Goal: Navigation & Orientation: Find specific page/section

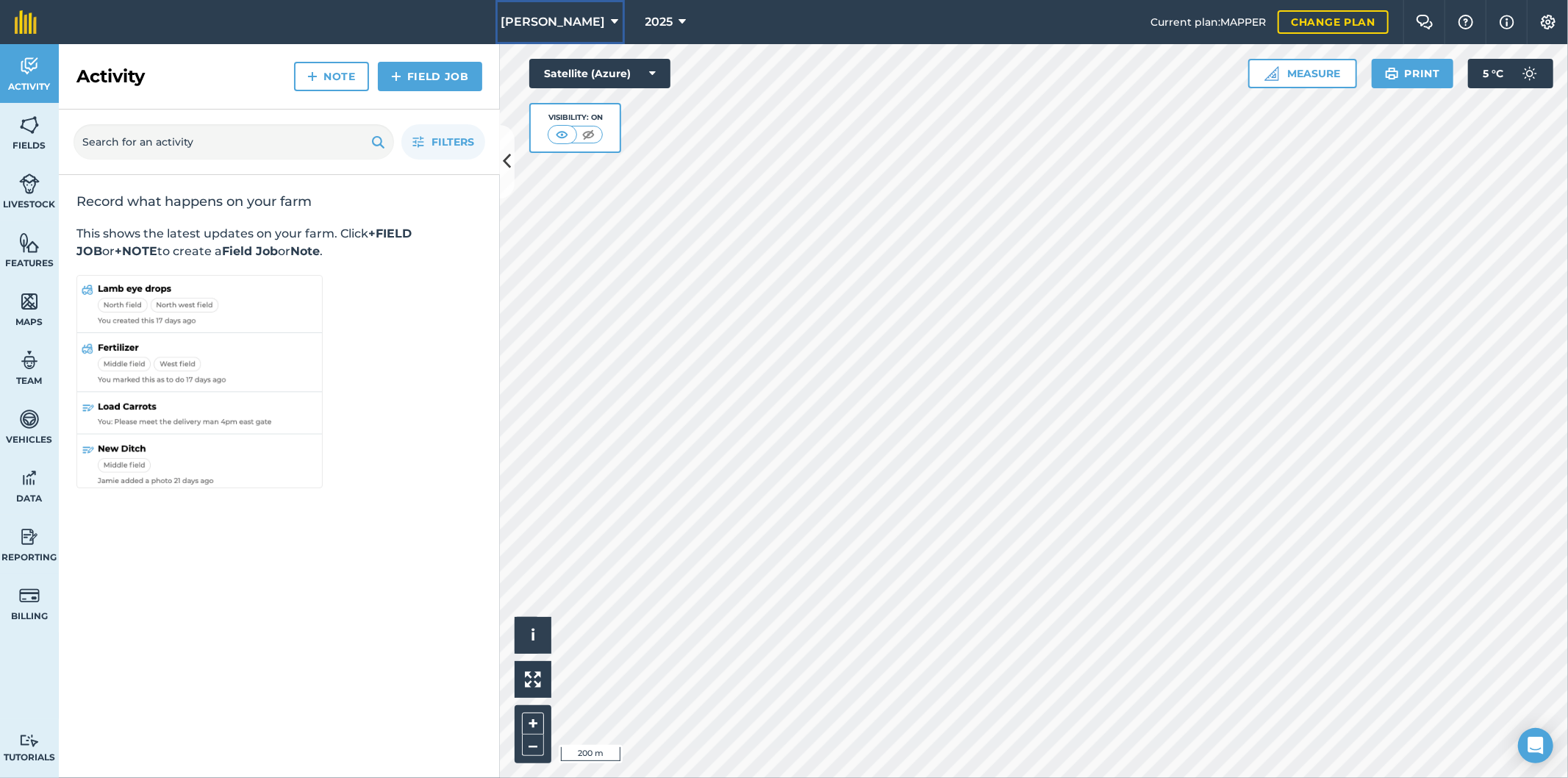
click at [600, 19] on button "[PERSON_NAME]" at bounding box center [560, 22] width 129 height 44
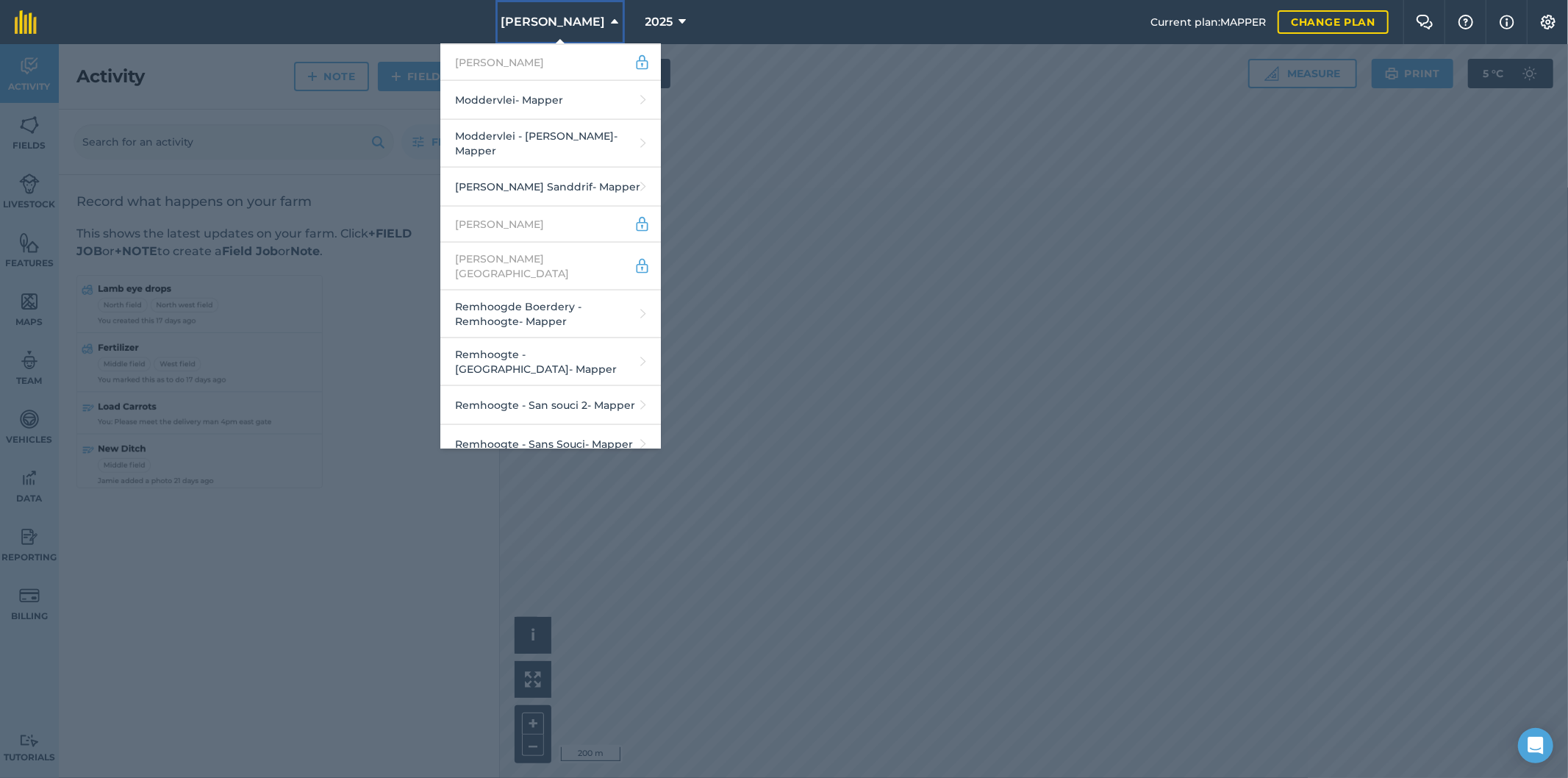
scroll to position [1797, 0]
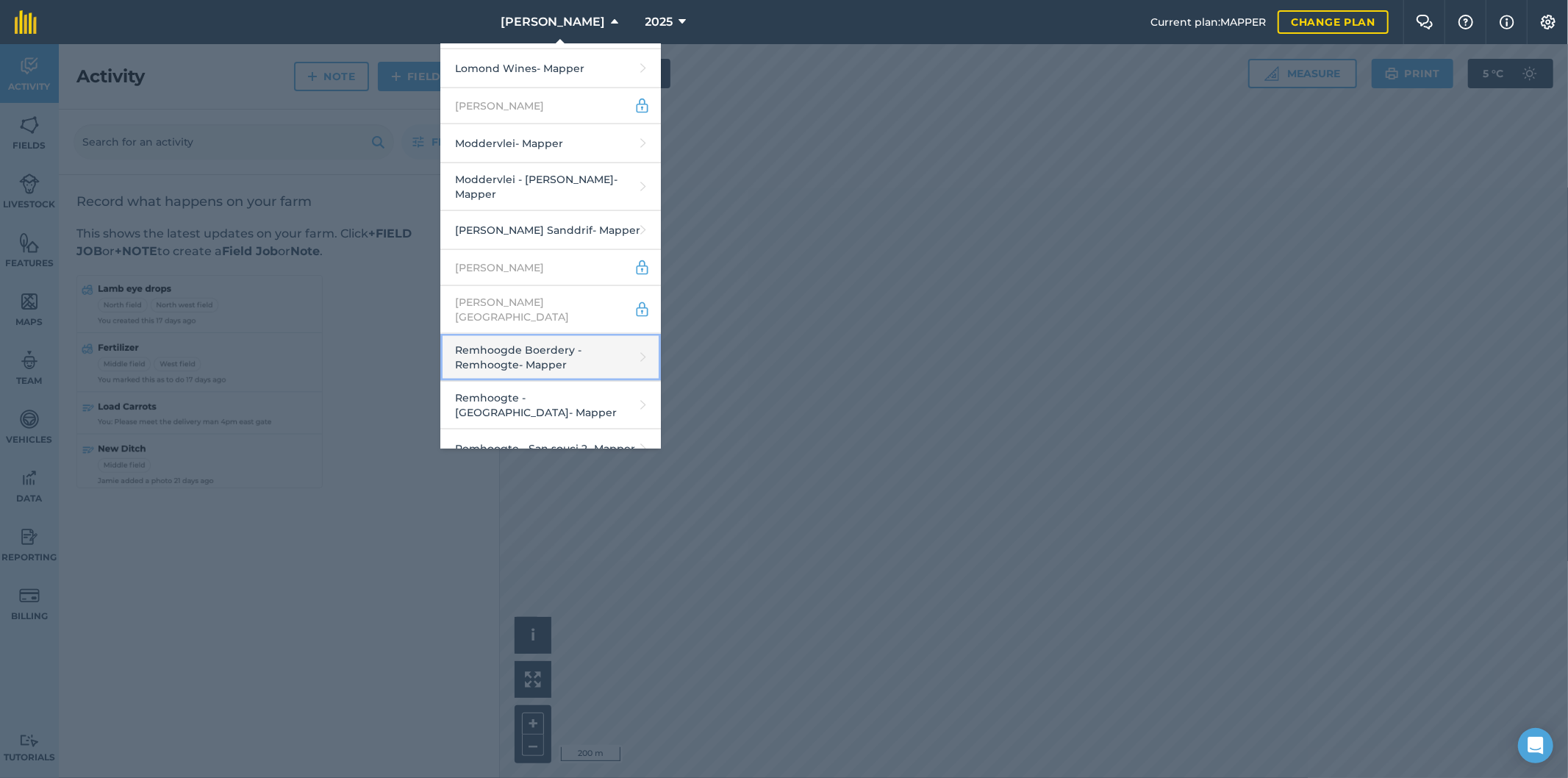
click at [522, 334] on link "Remhoogde Boerdery - Remhoogte - Mapper" at bounding box center [550, 358] width 221 height 48
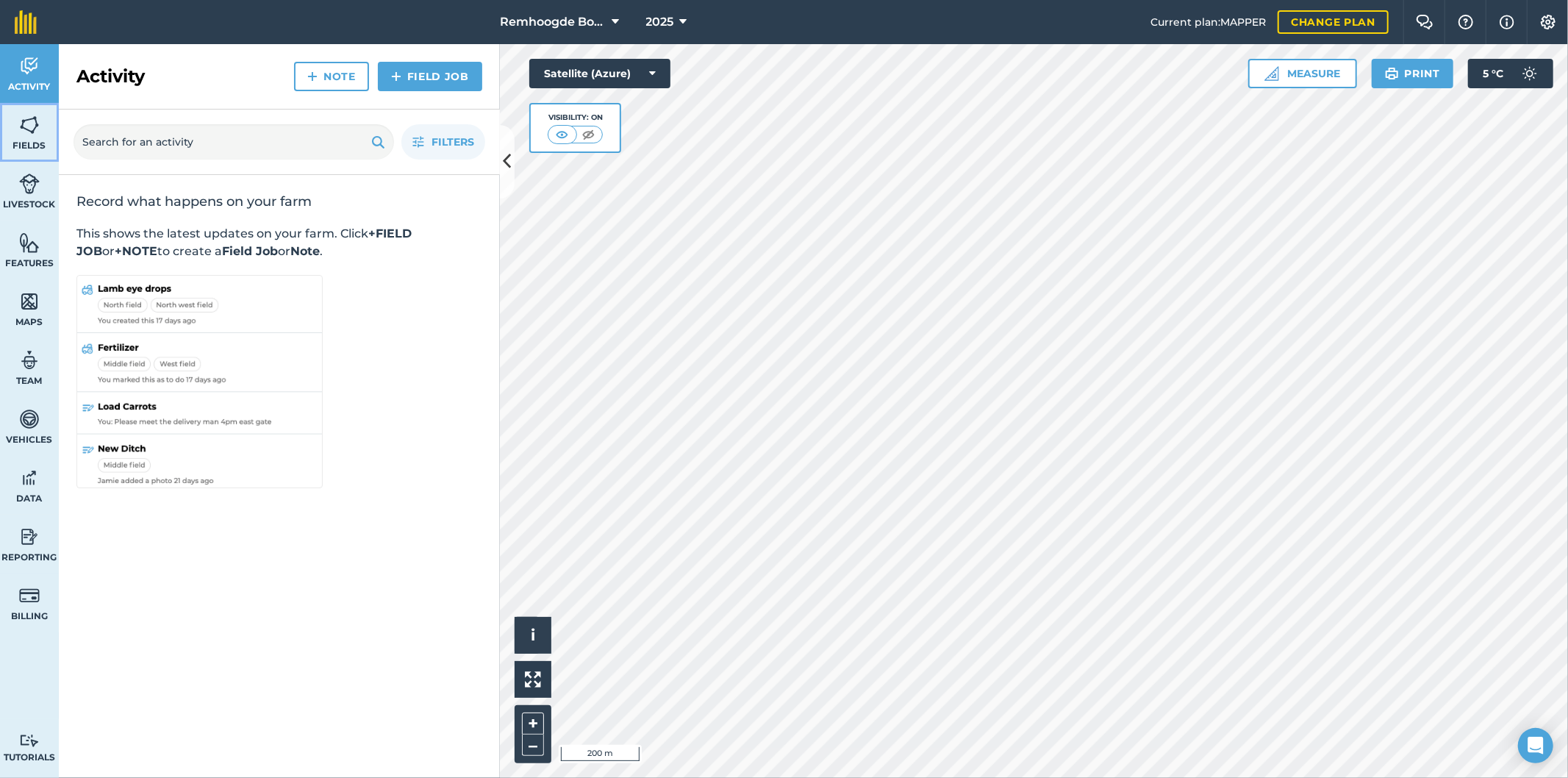
click at [28, 149] on span "Fields" at bounding box center [29, 145] width 59 height 12
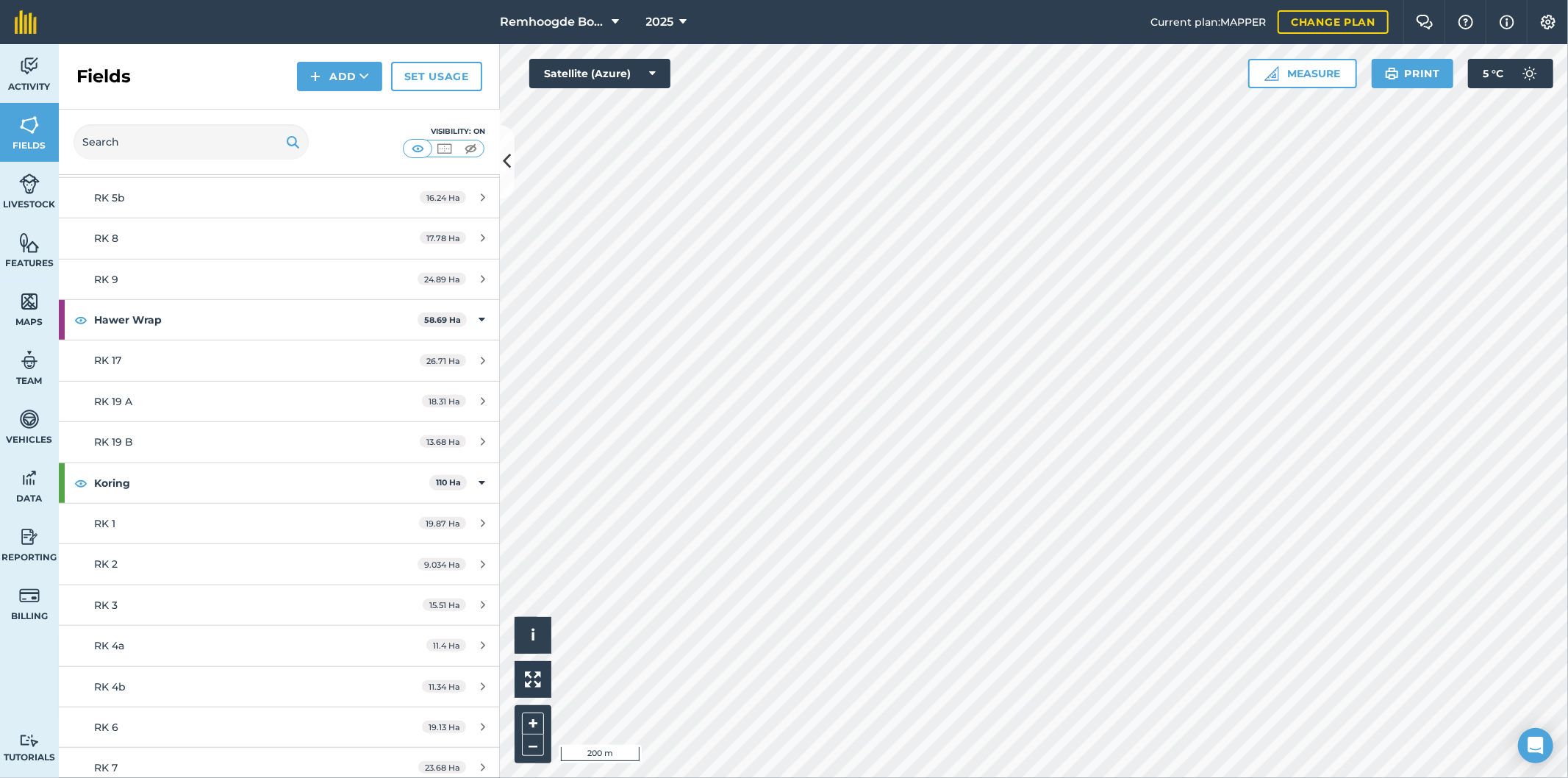
scroll to position [810, 0]
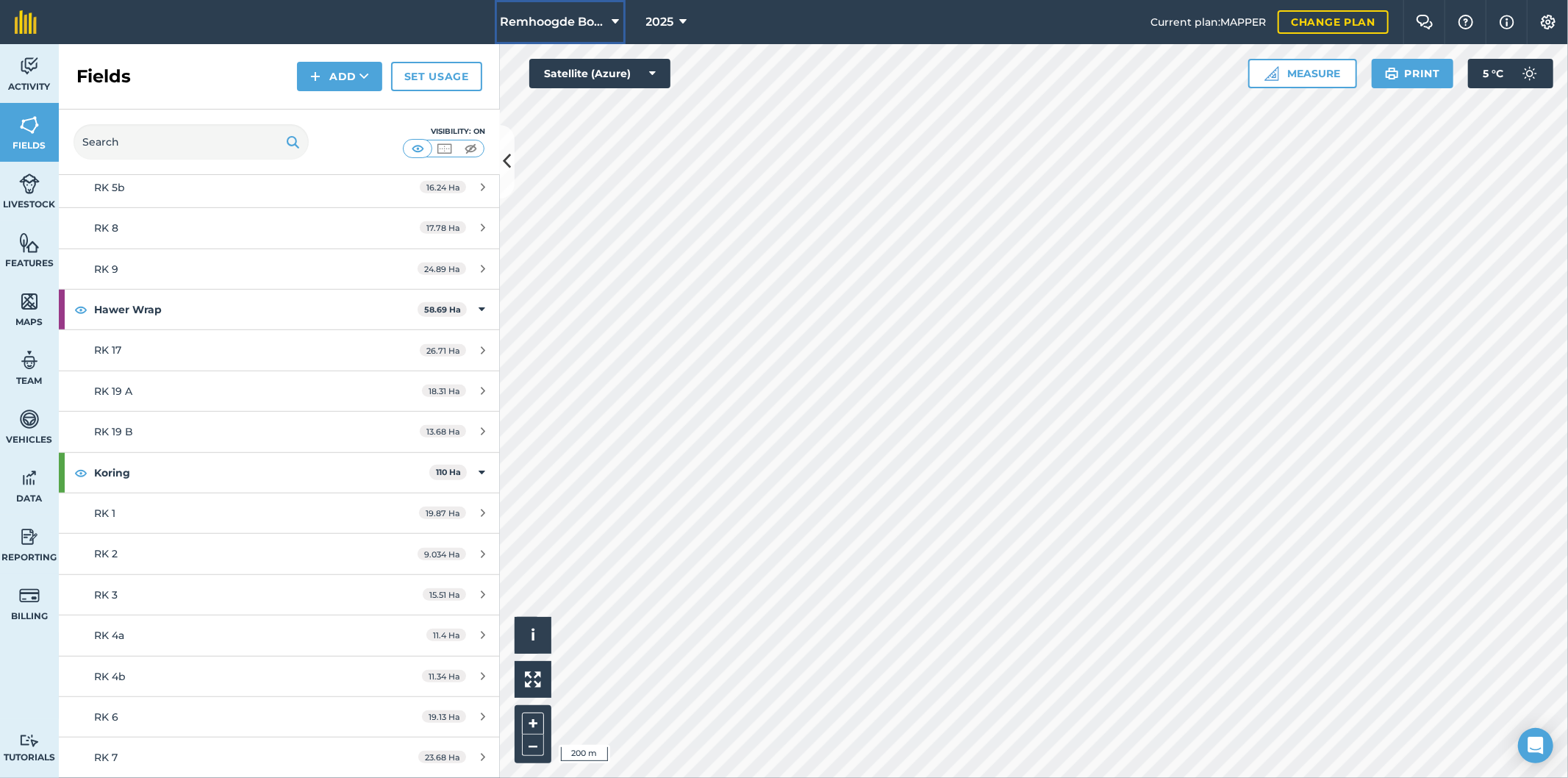
click at [613, 21] on icon at bounding box center [616, 22] width 7 height 17
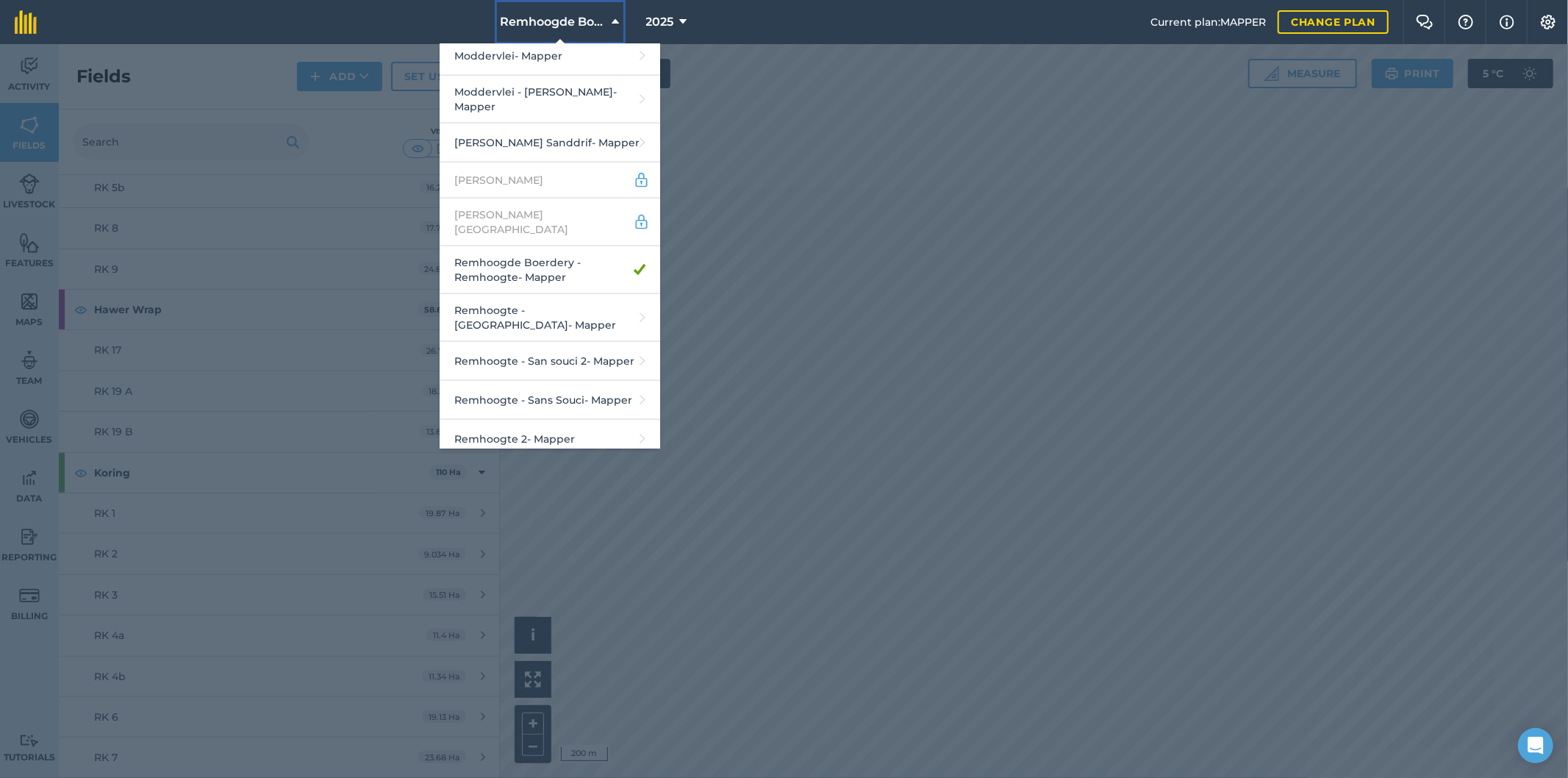
scroll to position [1960, 0]
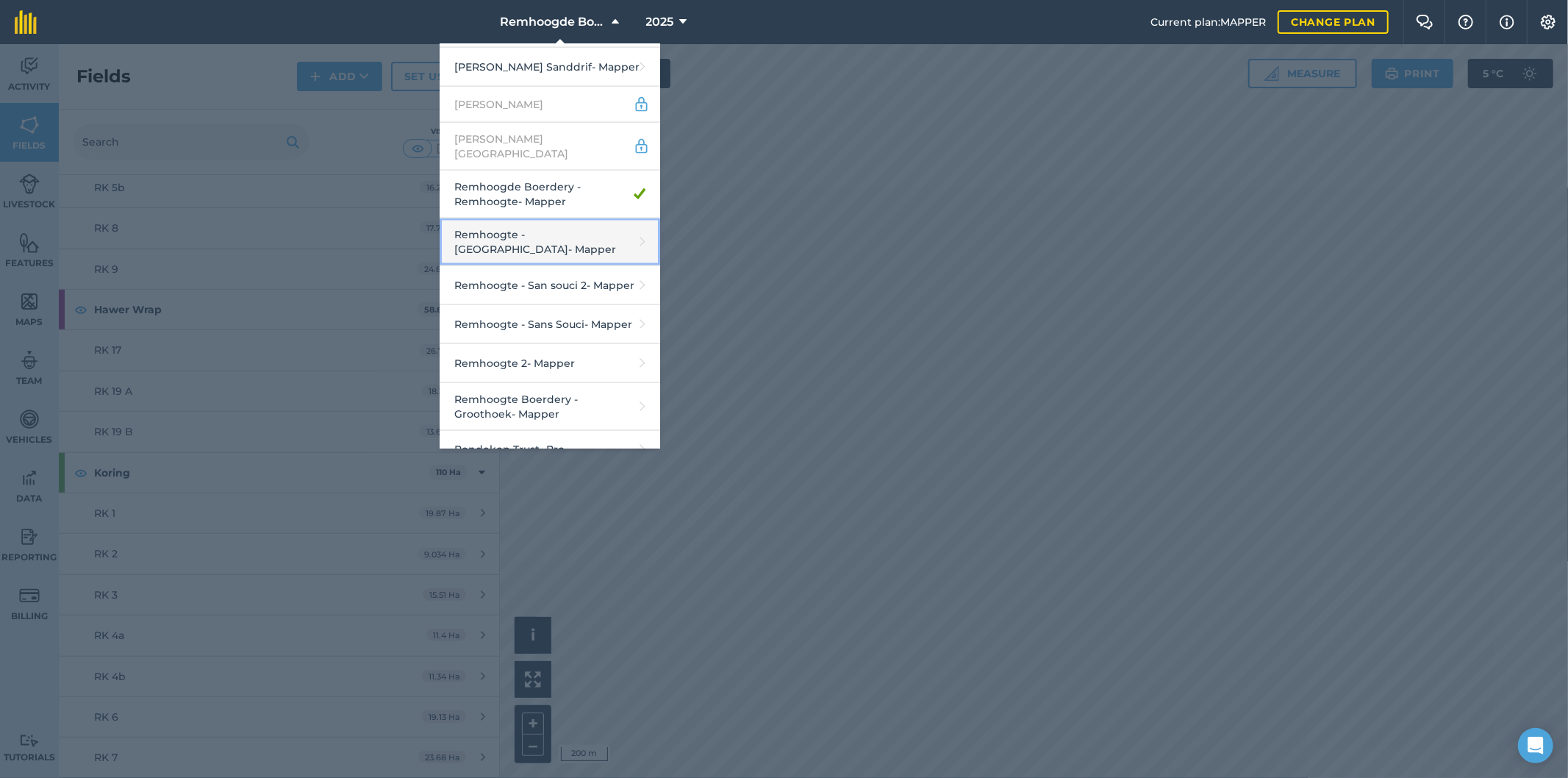
click at [579, 218] on link "Remhoogte - [GEOGRAPHIC_DATA] - Mapper" at bounding box center [550, 242] width 221 height 48
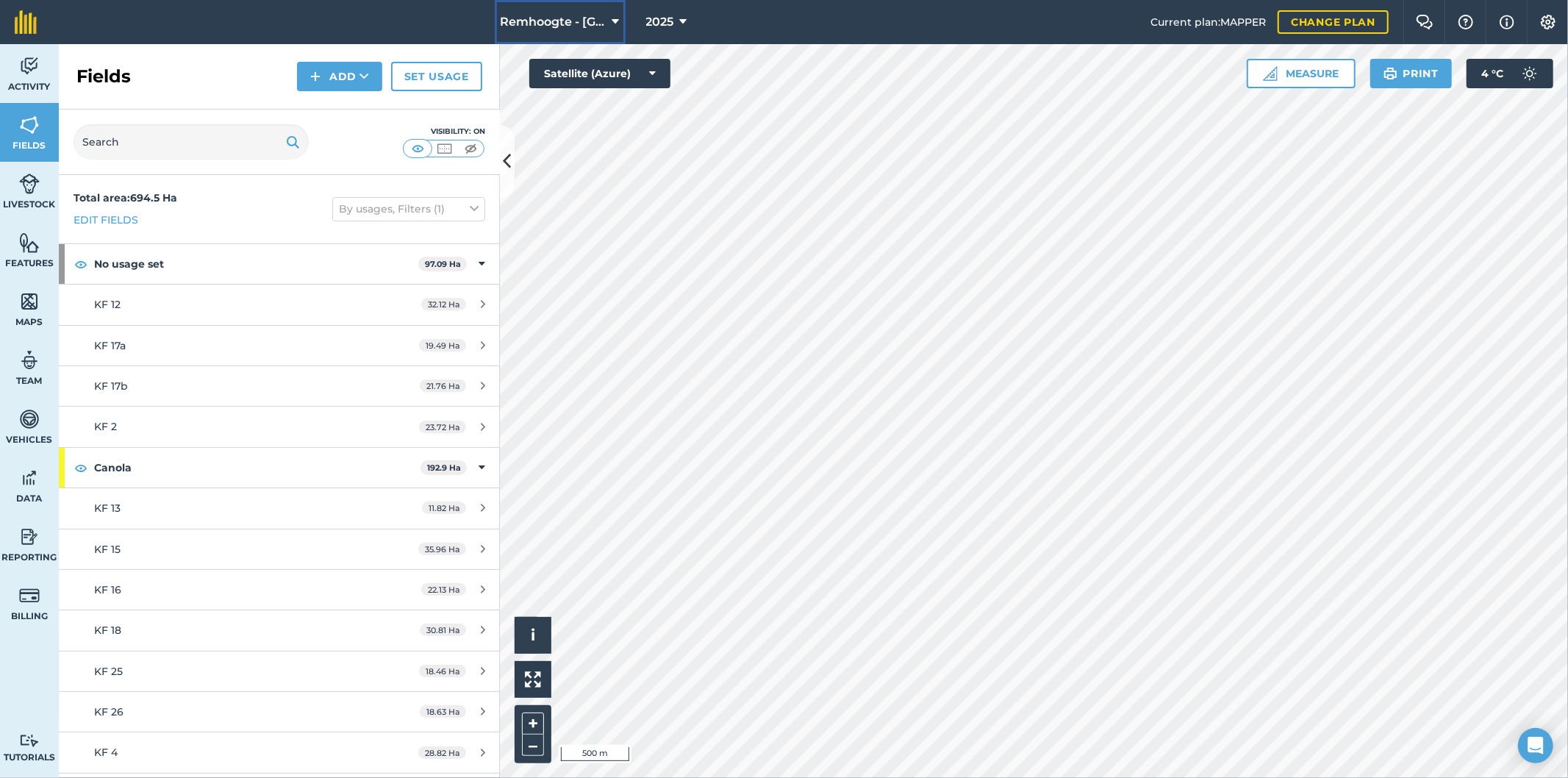
click at [613, 12] on button "Remhoogte - [GEOGRAPHIC_DATA]" at bounding box center [560, 22] width 131 height 44
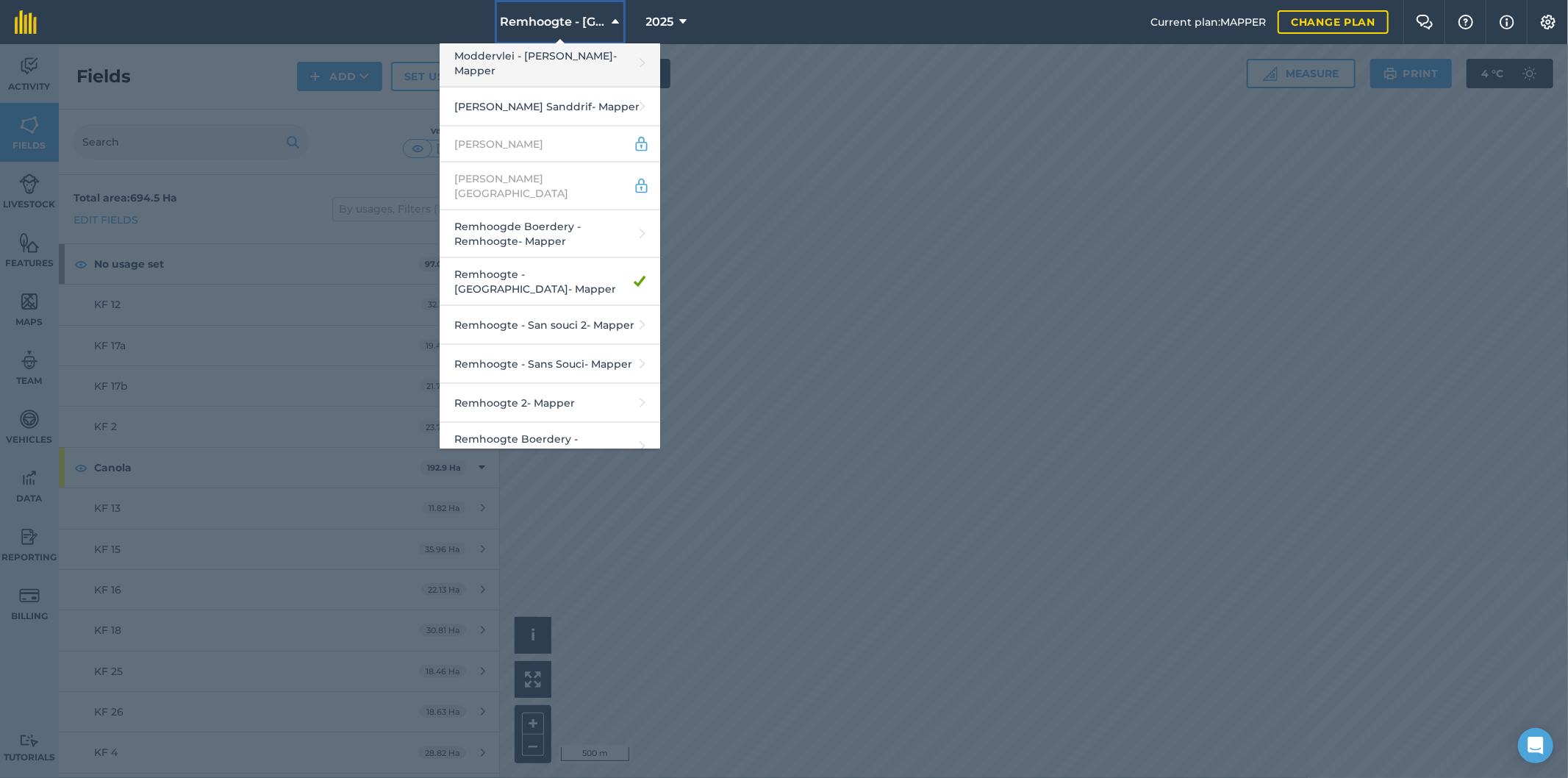
scroll to position [1960, 0]
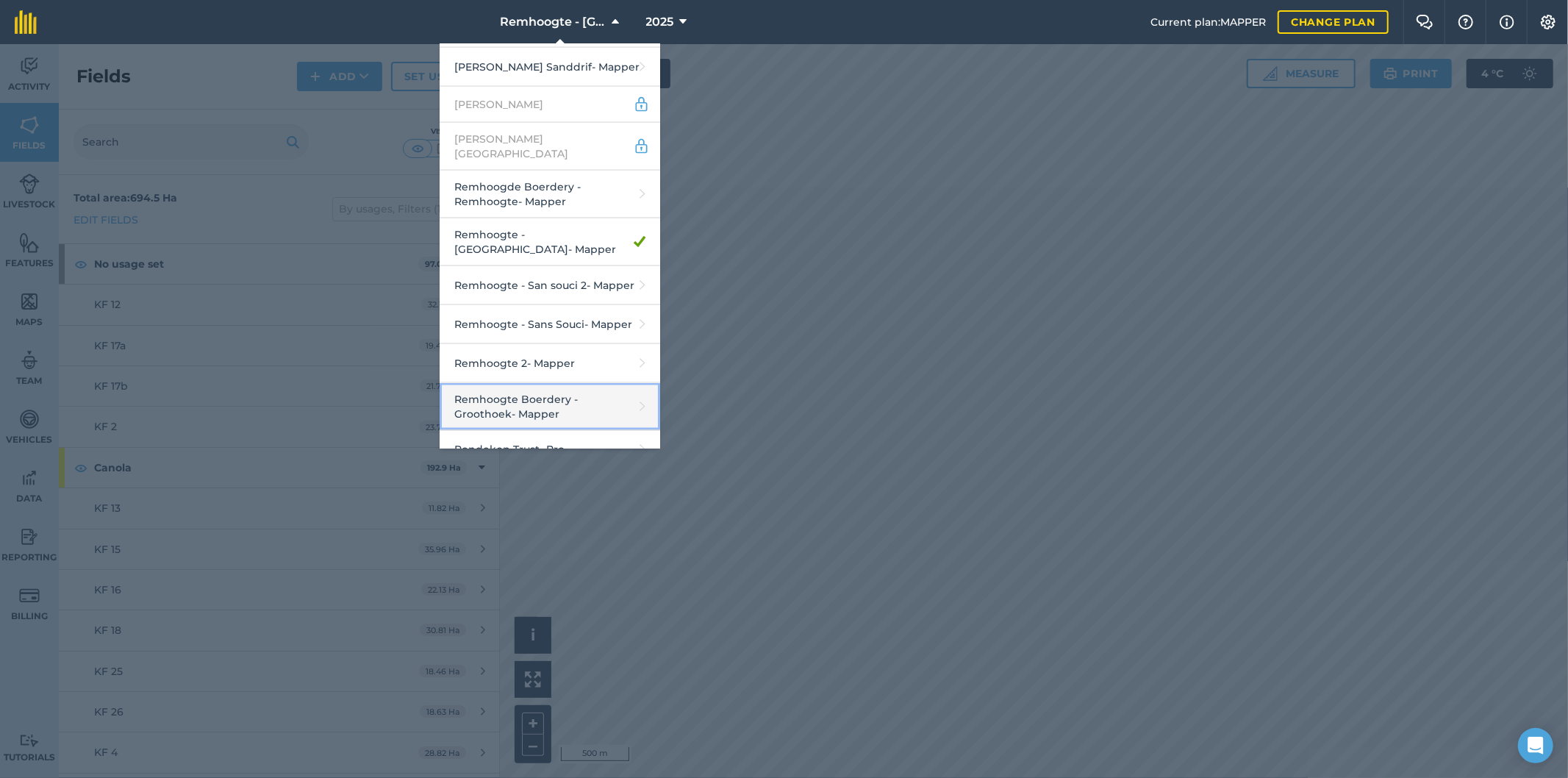
click at [528, 383] on link "Remhoogte Boerdery - Groothoek - Mapper" at bounding box center [550, 407] width 221 height 48
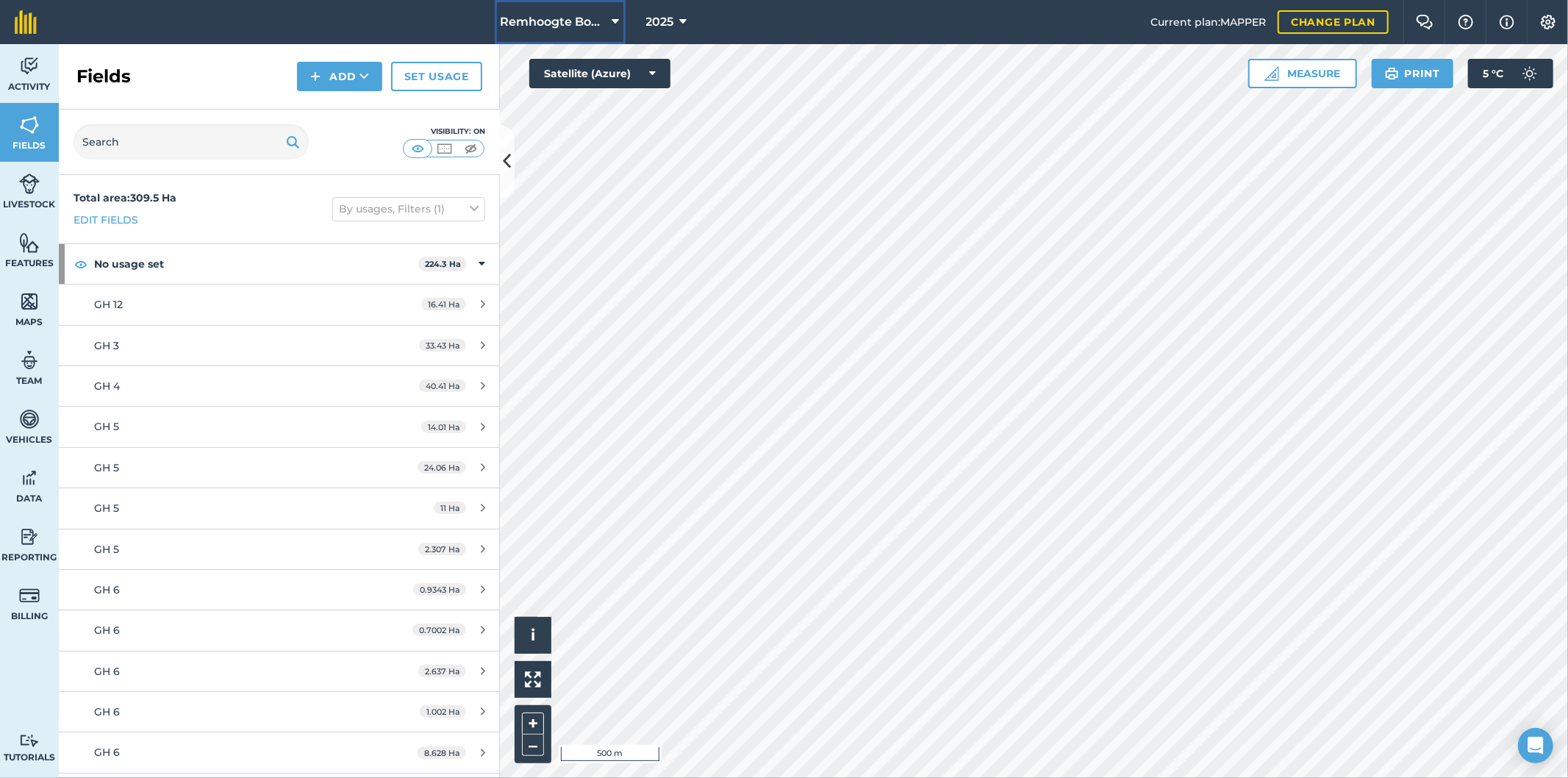
click at [563, 13] on span "Remhoogte Boerdery - Groothoek" at bounding box center [554, 22] width 106 height 17
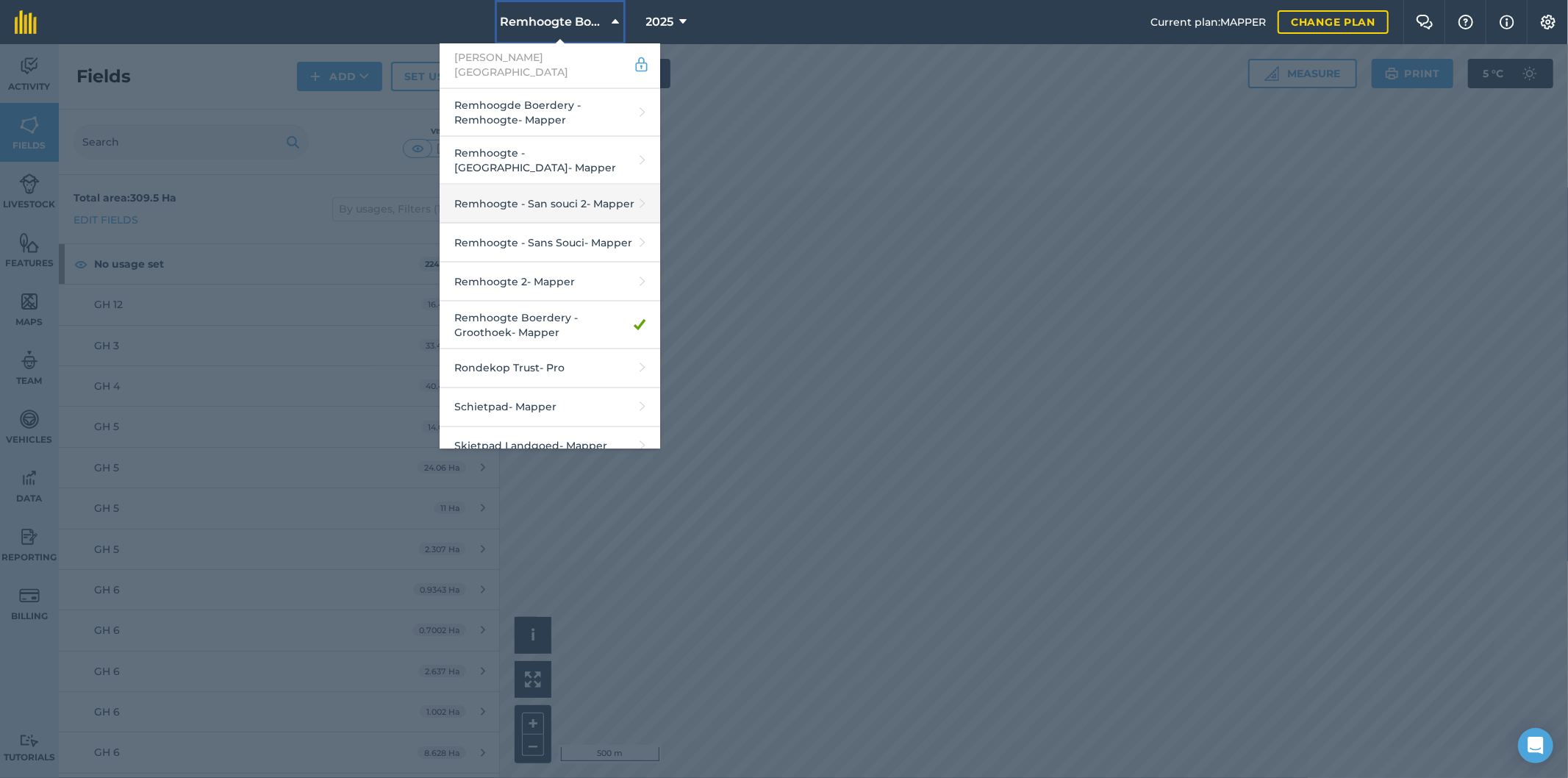
scroll to position [1960, 0]
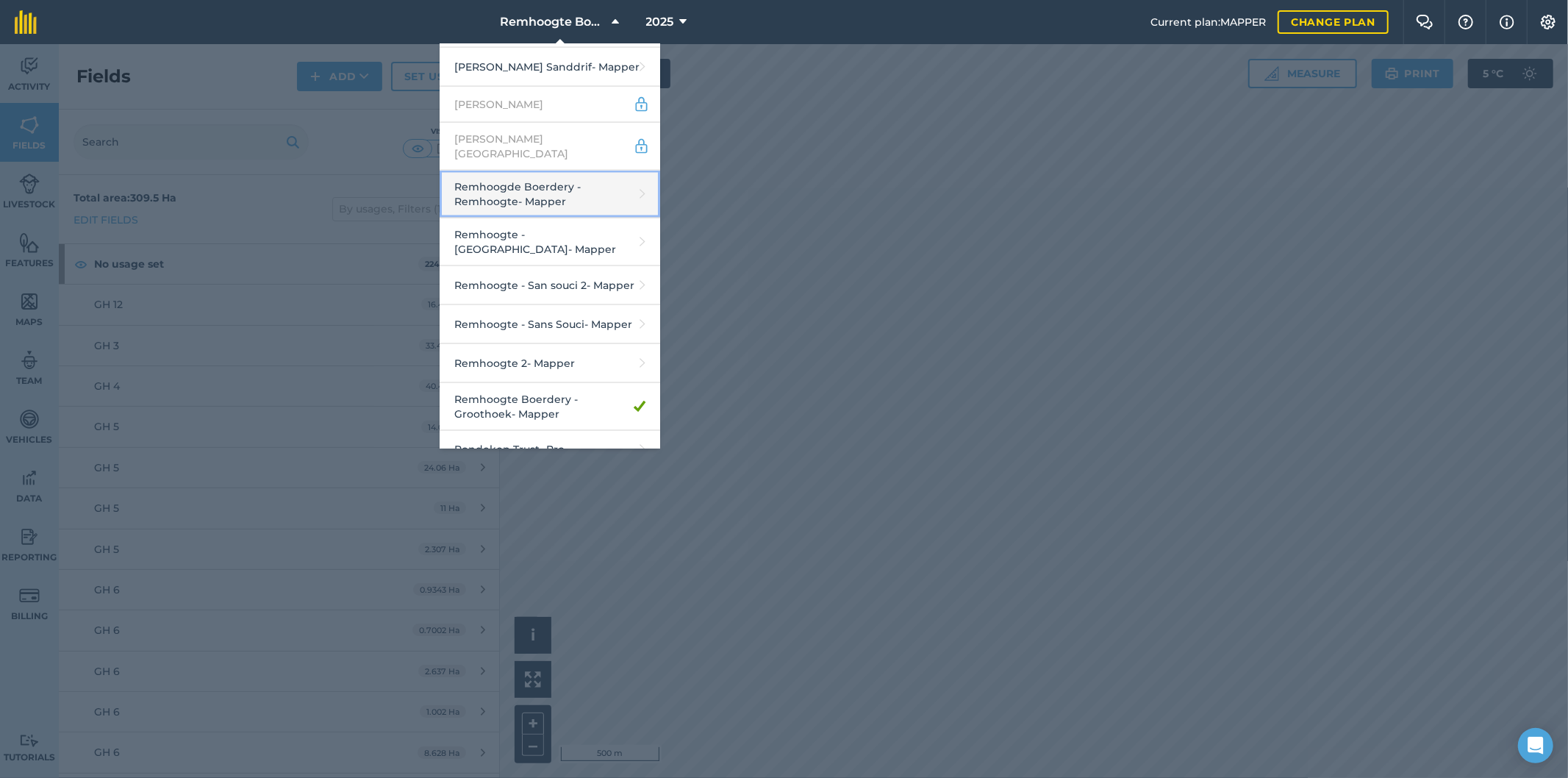
click at [535, 170] on link "Remhoogde Boerdery - Remhoogte - Mapper" at bounding box center [550, 194] width 221 height 48
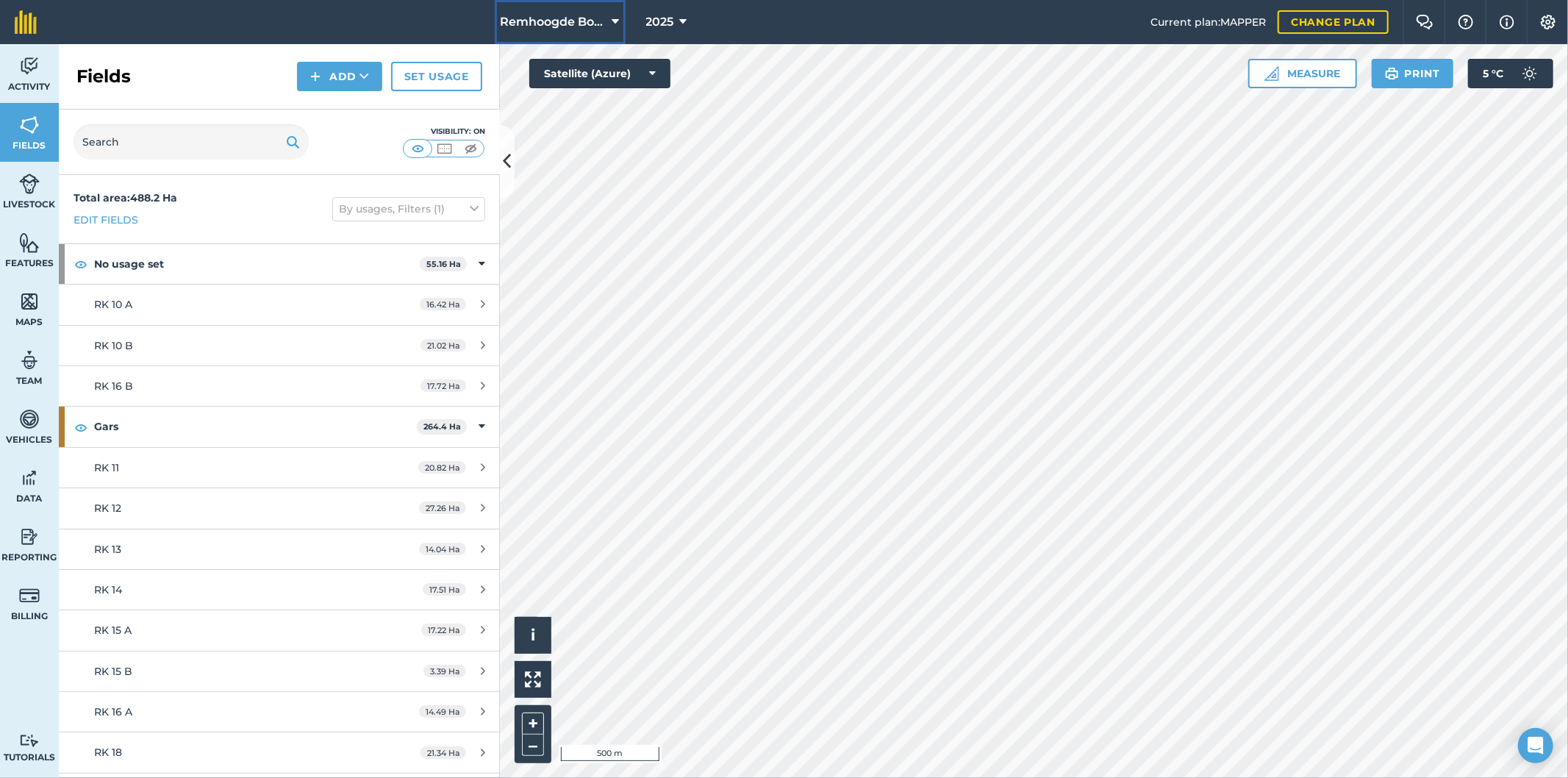
click at [618, 19] on icon at bounding box center [616, 22] width 7 height 17
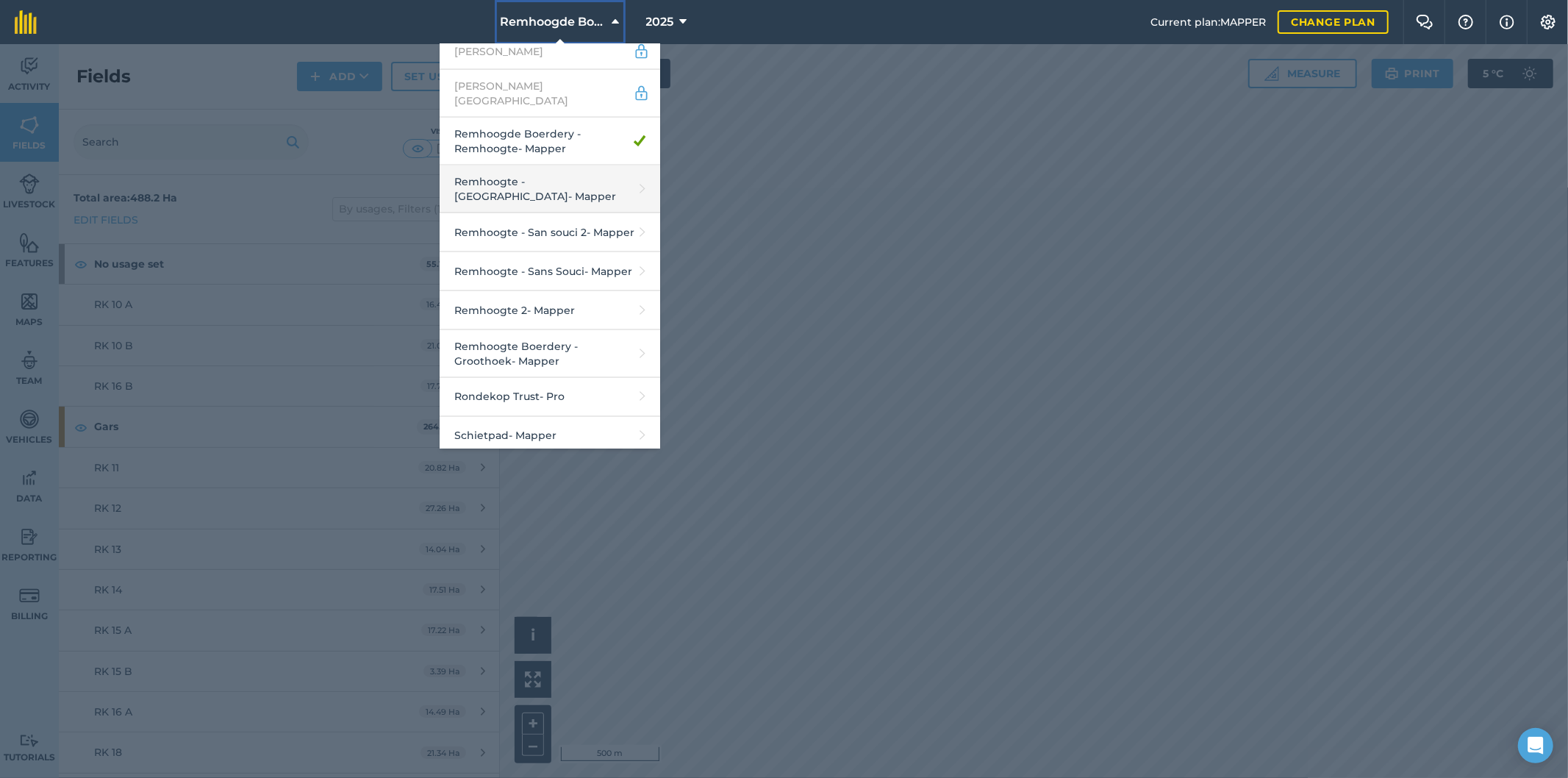
scroll to position [2042, 0]
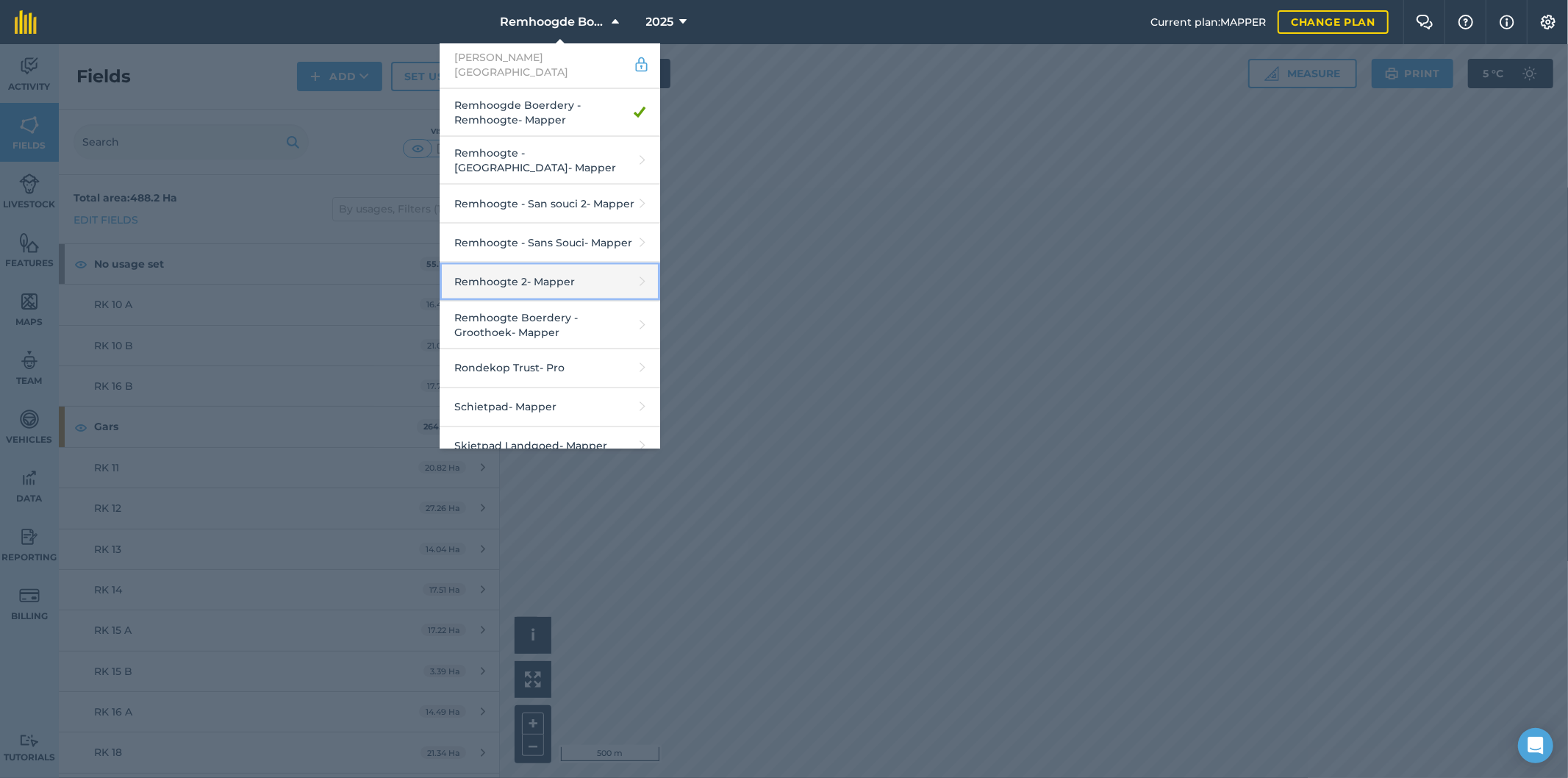
click at [511, 262] on link "Remhoogte 2 - Mapper" at bounding box center [550, 281] width 221 height 39
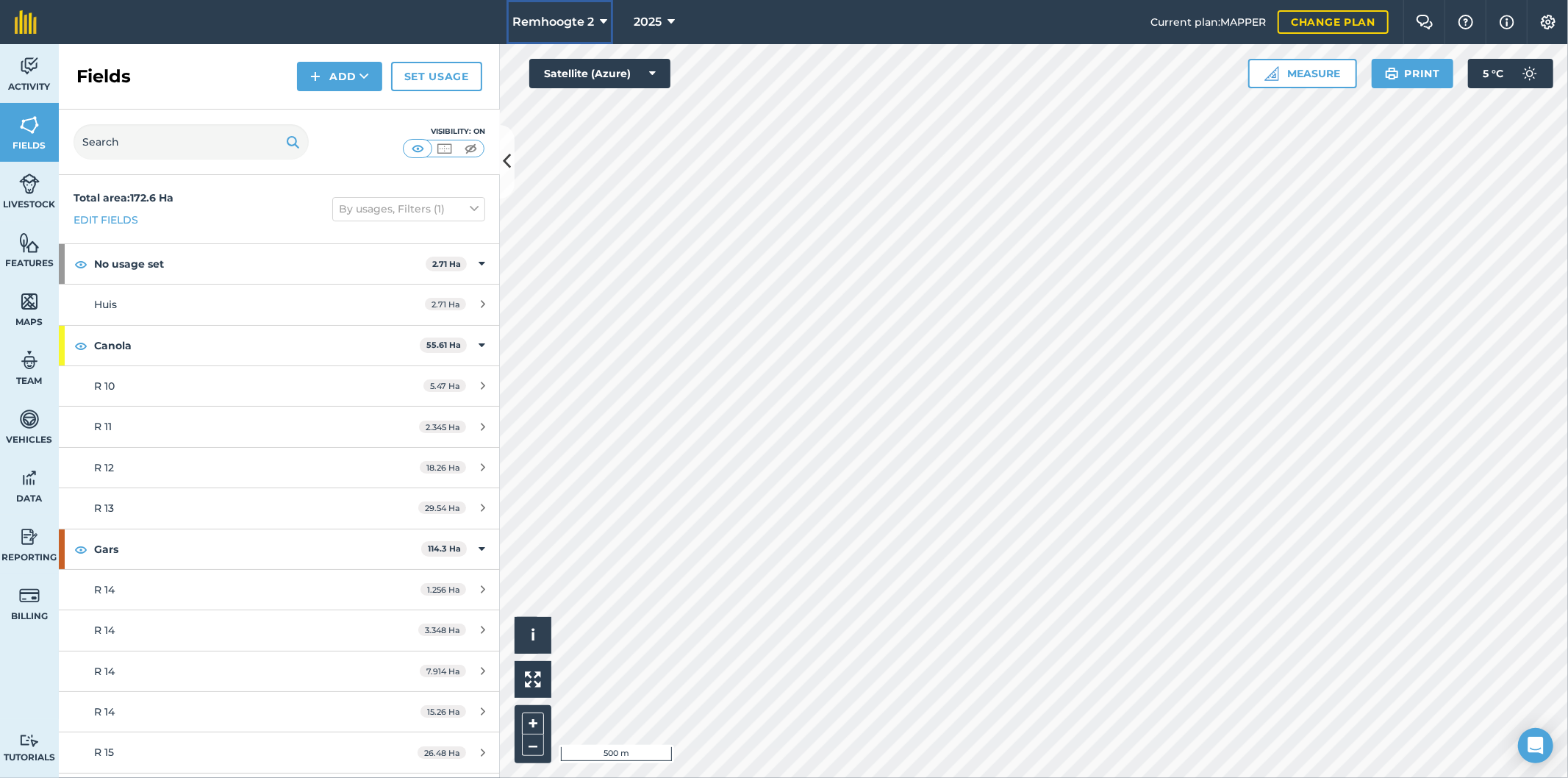
click at [603, 23] on icon at bounding box center [603, 22] width 7 height 17
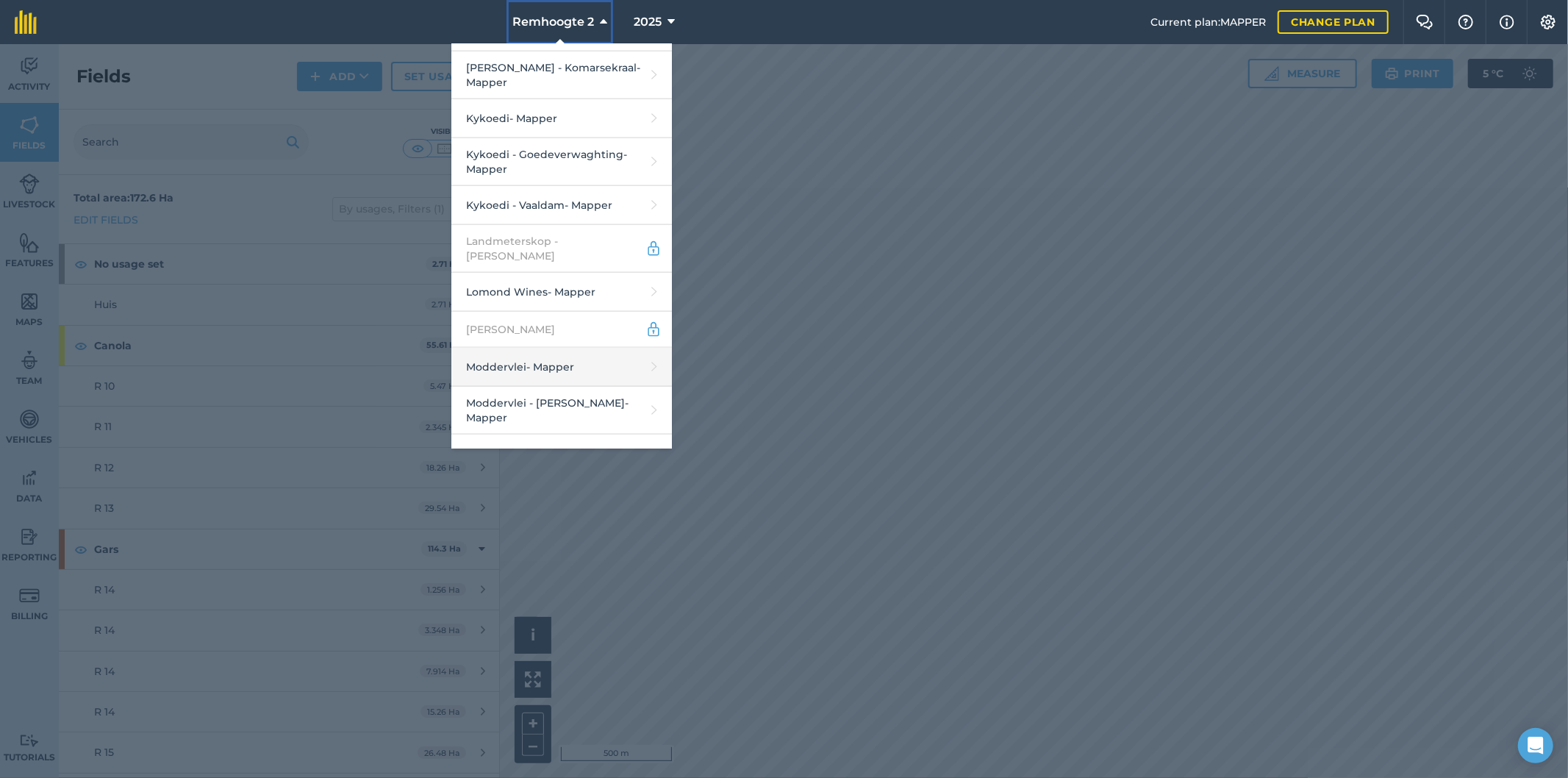
scroll to position [2042, 0]
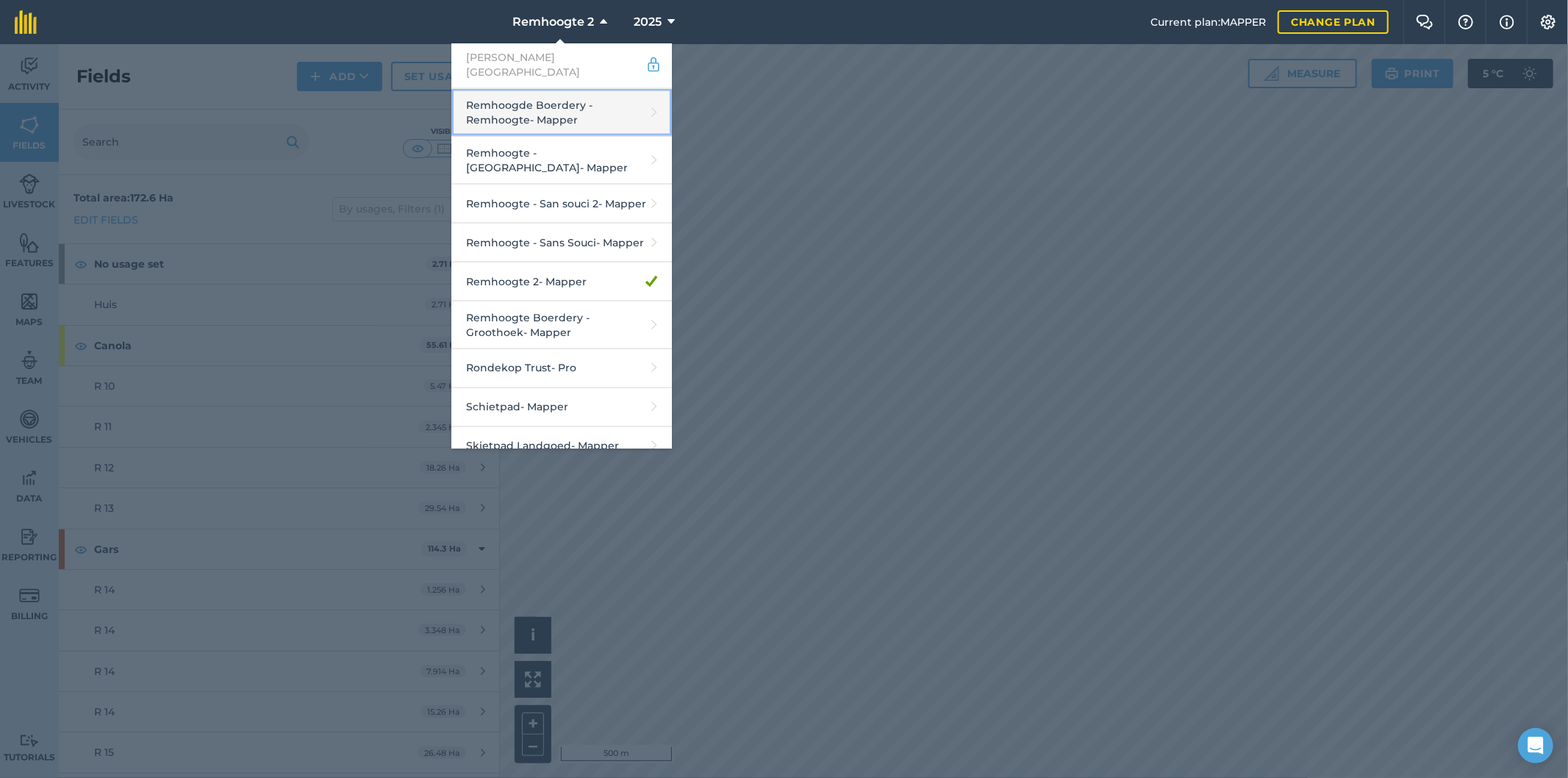
click at [562, 89] on link "Remhoogde Boerdery - Remhoogte - Mapper" at bounding box center [562, 113] width 221 height 48
